Goal: Task Accomplishment & Management: Manage account settings

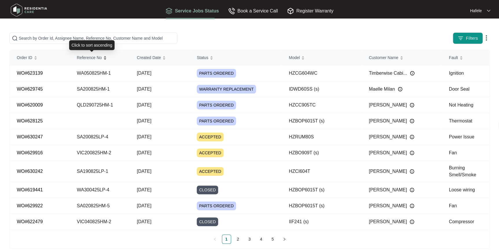
click at [94, 59] on span "Reference No" at bounding box center [89, 57] width 25 height 6
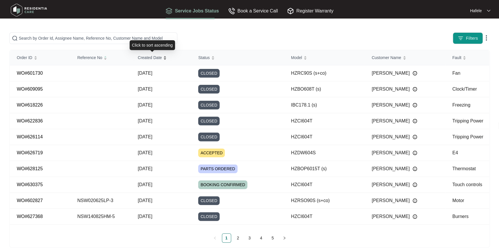
click at [158, 57] on span "Created Date" at bounding box center [150, 57] width 24 height 6
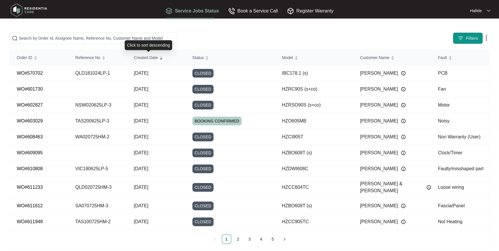
click at [158, 57] on span "Created Date" at bounding box center [146, 57] width 24 height 6
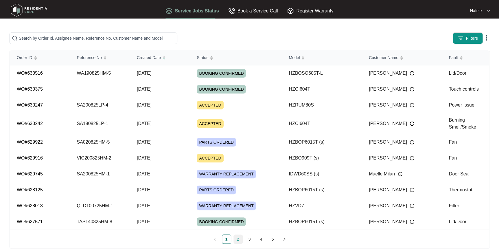
click at [238, 238] on link "2" at bounding box center [238, 239] width 9 height 9
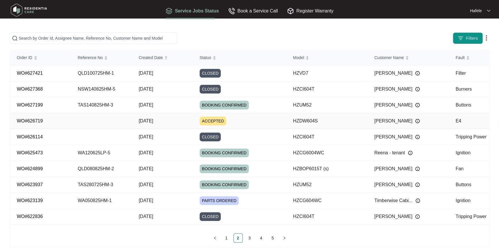
click at [326, 122] on td "HZDW604S" at bounding box center [326, 121] width 81 height 16
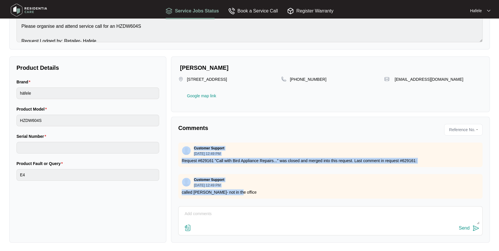
drag, startPoint x: 235, startPoint y: 191, endPoint x: 183, endPoint y: 150, distance: 65.5
click at [183, 150] on div "Customer Support [DATE] 12:49 PM Request #629161 "Call with Bird Appliance Repa…" at bounding box center [330, 171] width 304 height 58
drag, startPoint x: 183, startPoint y: 150, endPoint x: 257, endPoint y: 176, distance: 78.3
click at [183, 148] on img at bounding box center [186, 150] width 9 height 9
click at [274, 180] on div "Customer Support [DATE] 12:49 PM" at bounding box center [330, 182] width 297 height 10
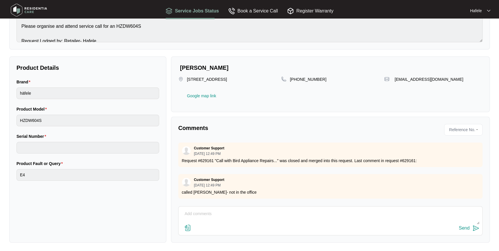
scroll to position [2, 0]
drag, startPoint x: 251, startPoint y: 187, endPoint x: 195, endPoint y: 180, distance: 57.1
click at [195, 180] on div "Customer Support [DATE] 12:49 PM called [PERSON_NAME]- not in the office" at bounding box center [330, 186] width 304 height 25
click at [195, 180] on div "Customer Support [DATE] 12:49 PM" at bounding box center [209, 182] width 30 height 10
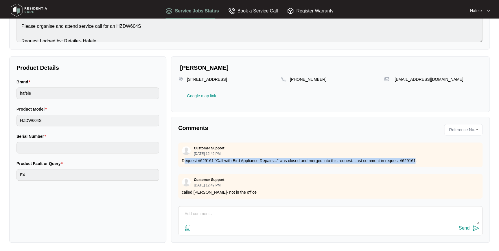
drag, startPoint x: 198, startPoint y: 155, endPoint x: 415, endPoint y: 160, distance: 217.9
click at [415, 160] on p "Request #629161 "Call with Bird Appliance Repairs..." was closed and merged int…" at bounding box center [330, 161] width 297 height 6
drag, startPoint x: 415, startPoint y: 160, endPoint x: 419, endPoint y: 159, distance: 3.4
click at [415, 160] on p "Request #629161 "Call with Bird Appliance Repairs..." was closed and merged int…" at bounding box center [330, 161] width 297 height 6
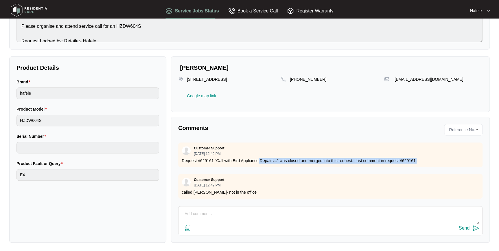
drag, startPoint x: 304, startPoint y: 159, endPoint x: 258, endPoint y: 157, distance: 46.0
click at [258, 158] on p "Request #629161 "Call with Bird Appliance Repairs..." was closed and merged int…" at bounding box center [330, 161] width 297 height 6
drag, startPoint x: 258, startPoint y: 157, endPoint x: 258, endPoint y: 162, distance: 5.2
click at [258, 158] on p "Request #629161 "Call with Bird Appliance Repairs..." was closed and merged int…" at bounding box center [330, 161] width 297 height 6
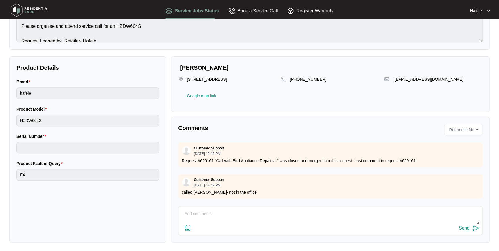
click at [220, 208] on div "Send" at bounding box center [330, 220] width 304 height 29
click at [217, 211] on textarea at bounding box center [330, 216] width 298 height 15
